Goal: Transaction & Acquisition: Purchase product/service

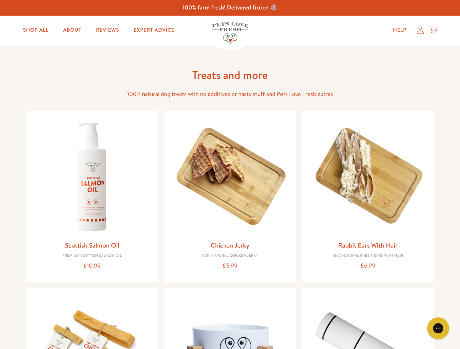
click at [438, 329] on icon "Gorgias live chat" at bounding box center [437, 328] width 7 height 7
